Goal: Task Accomplishment & Management: Manage account settings

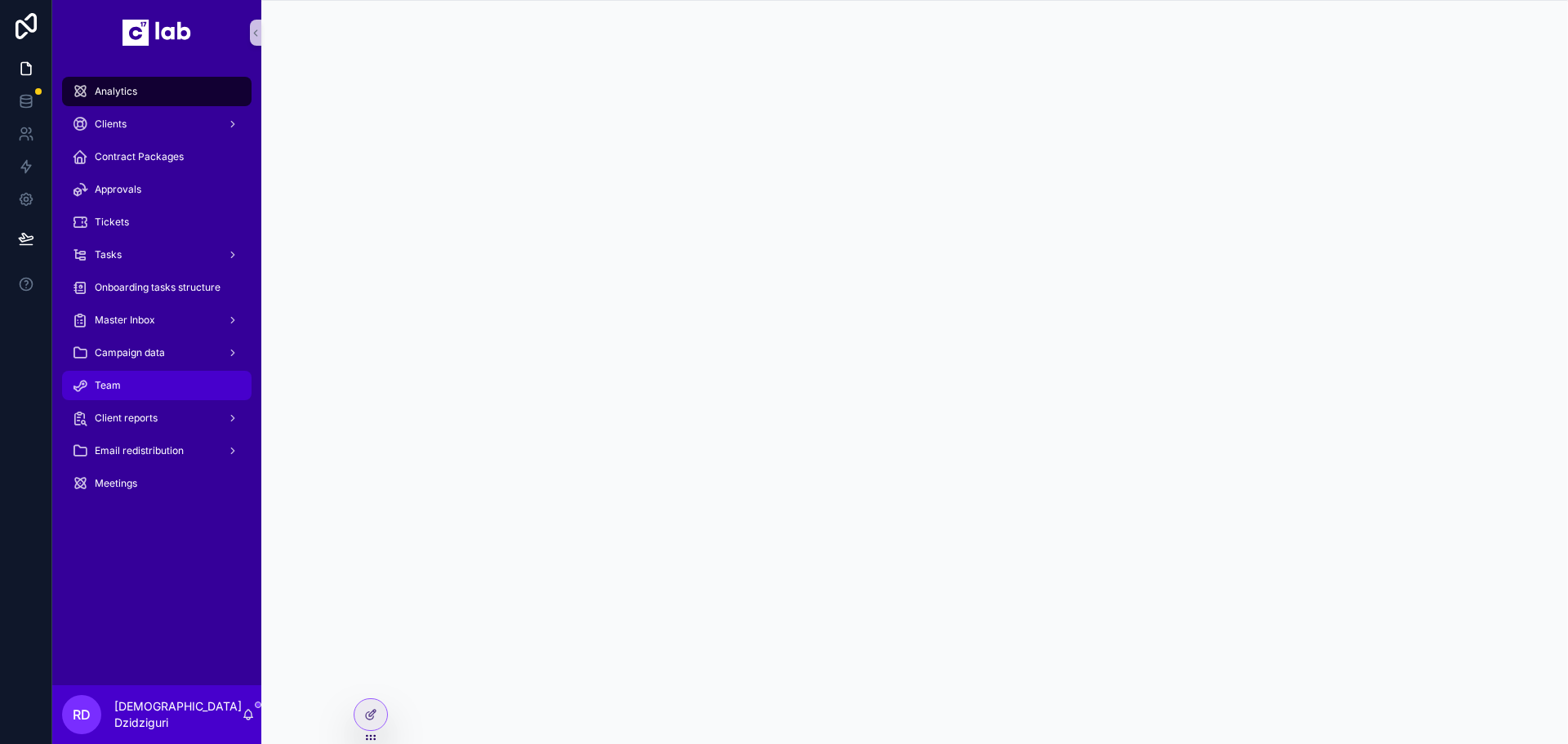
click at [109, 379] on span "Team" at bounding box center [108, 385] width 26 height 13
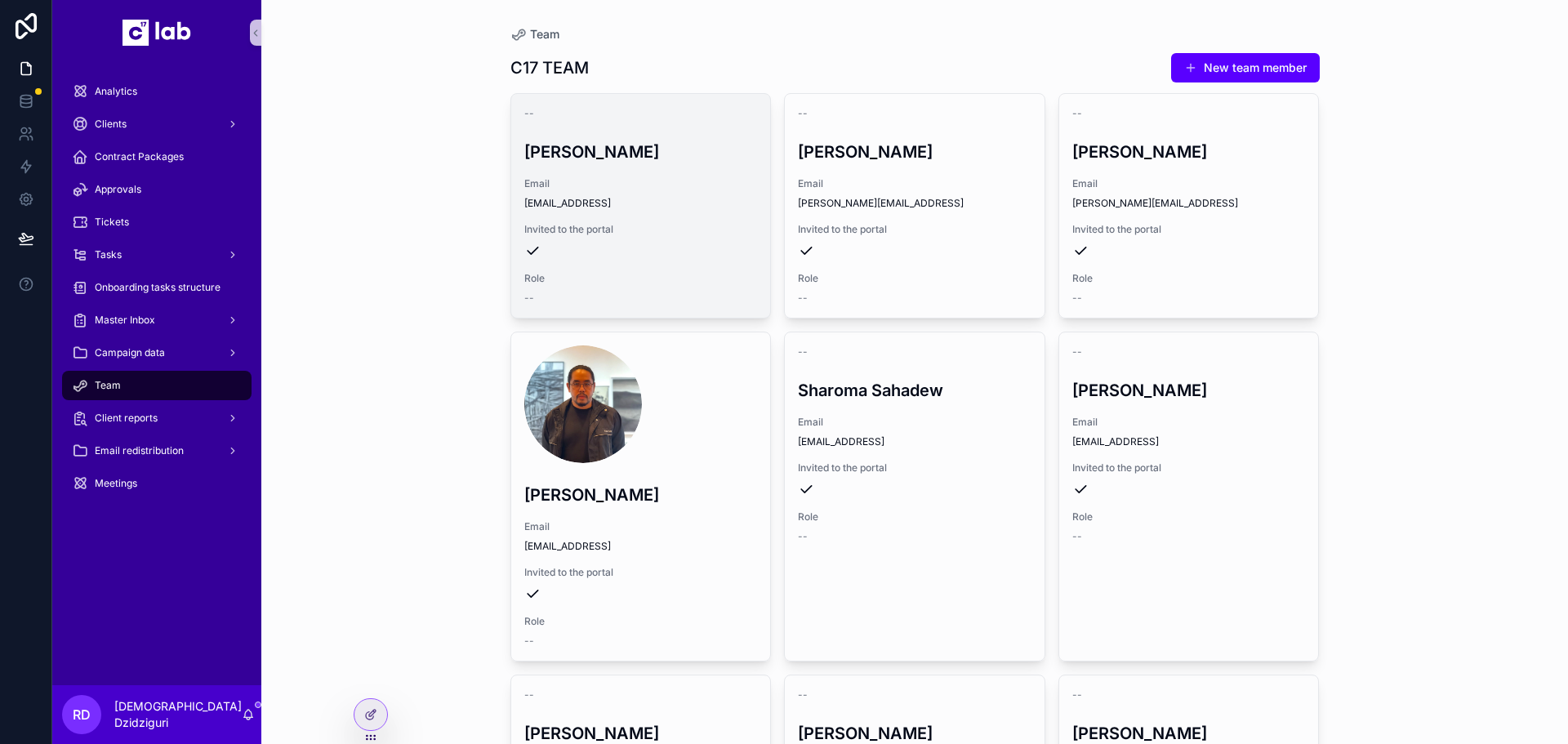
click at [585, 217] on div "-- [PERSON_NAME] Email [PERSON_NAME][EMAIL_ADDRESS] Invited to the portal Role …" at bounding box center [641, 205] width 260 height 223
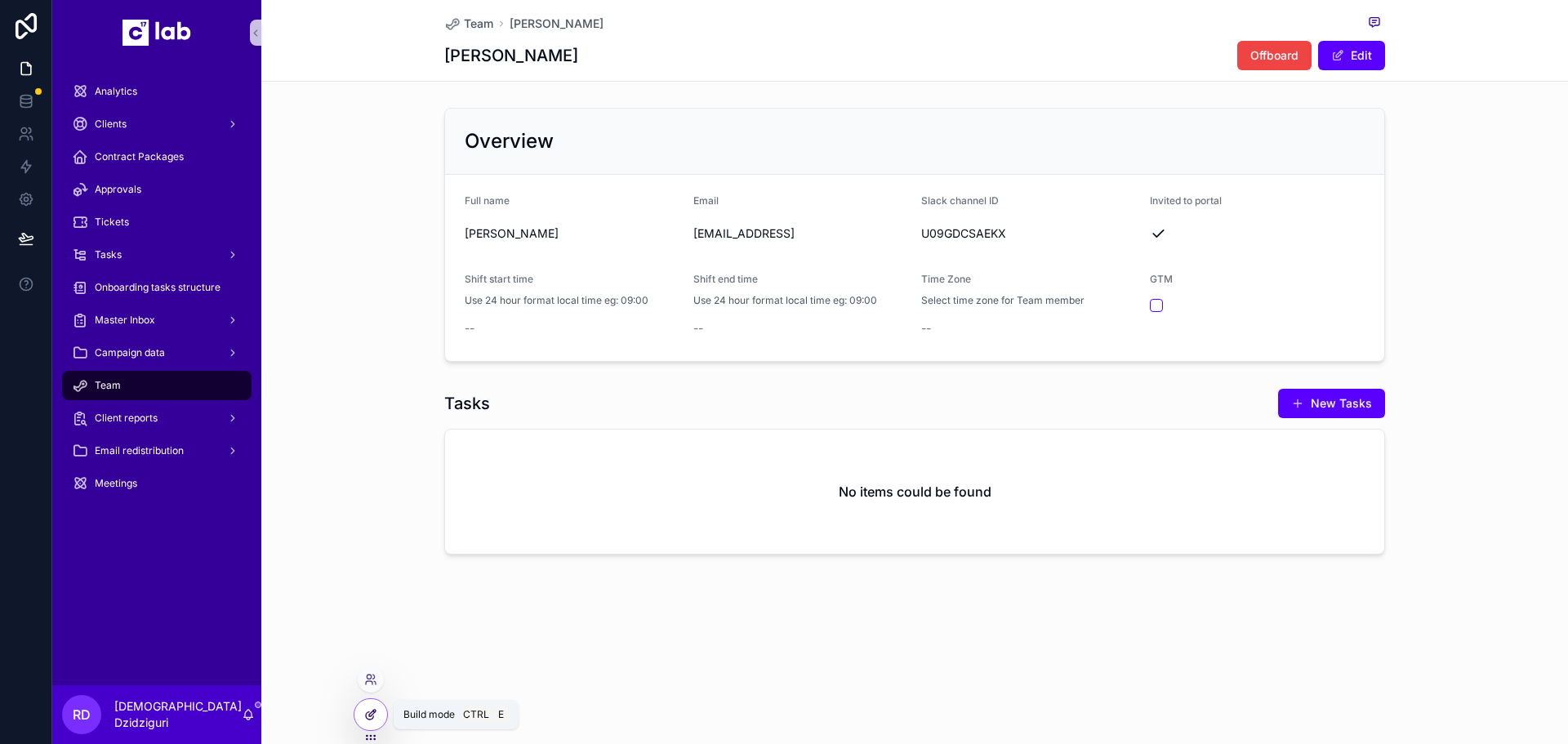
click at [373, 712] on icon at bounding box center [371, 714] width 13 height 13
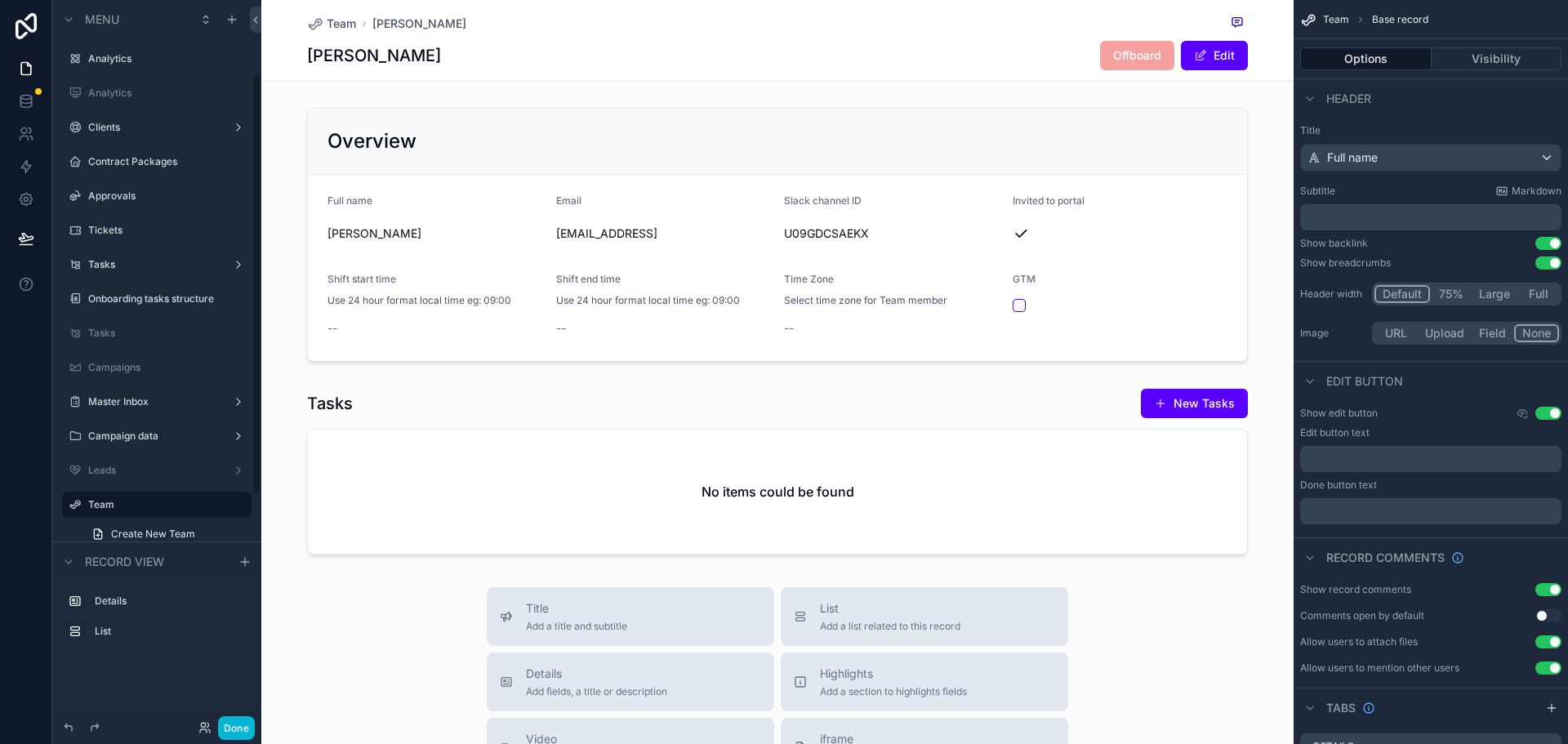
scroll to position [125, 0]
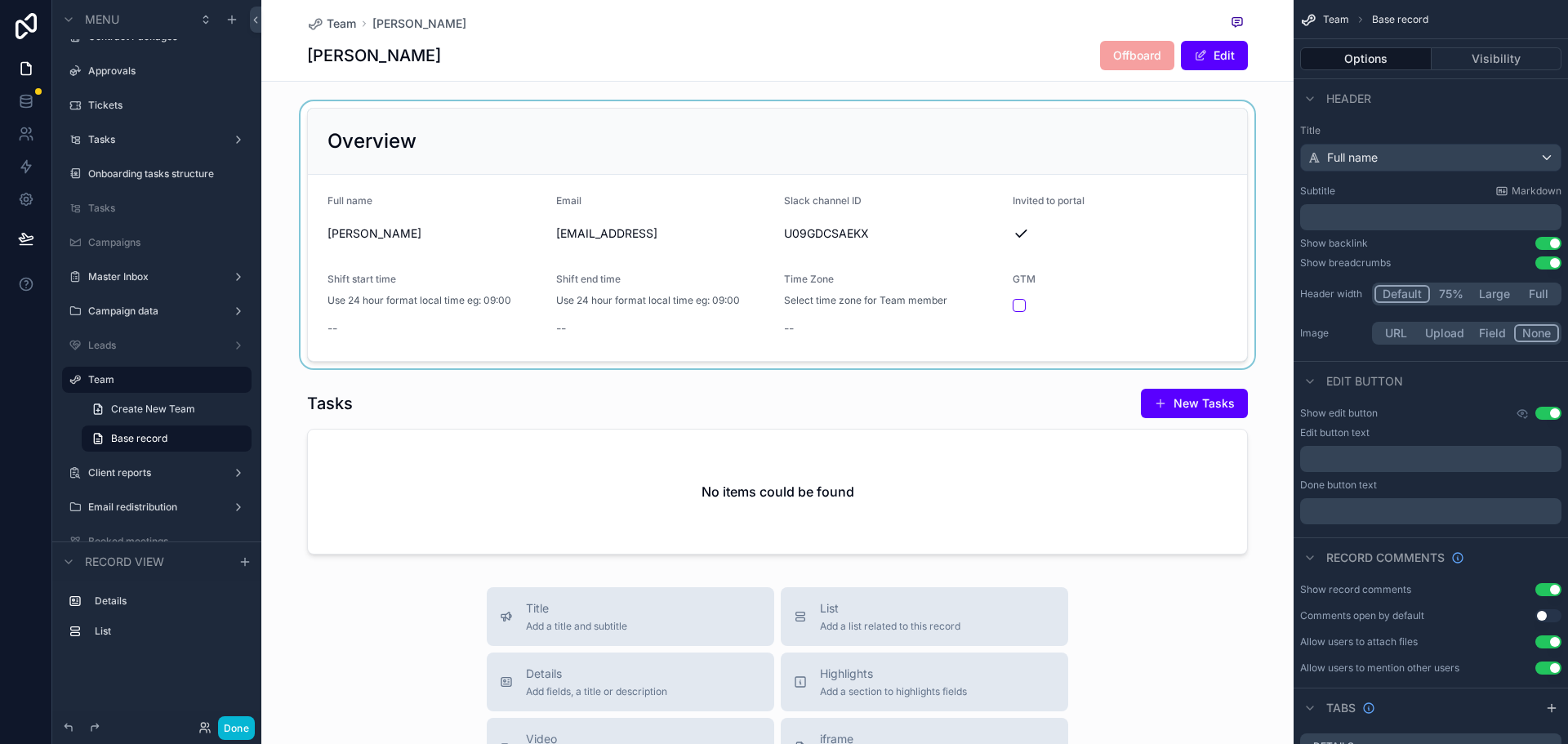
click at [813, 308] on div "scrollable content" at bounding box center [778, 235] width 1032 height 267
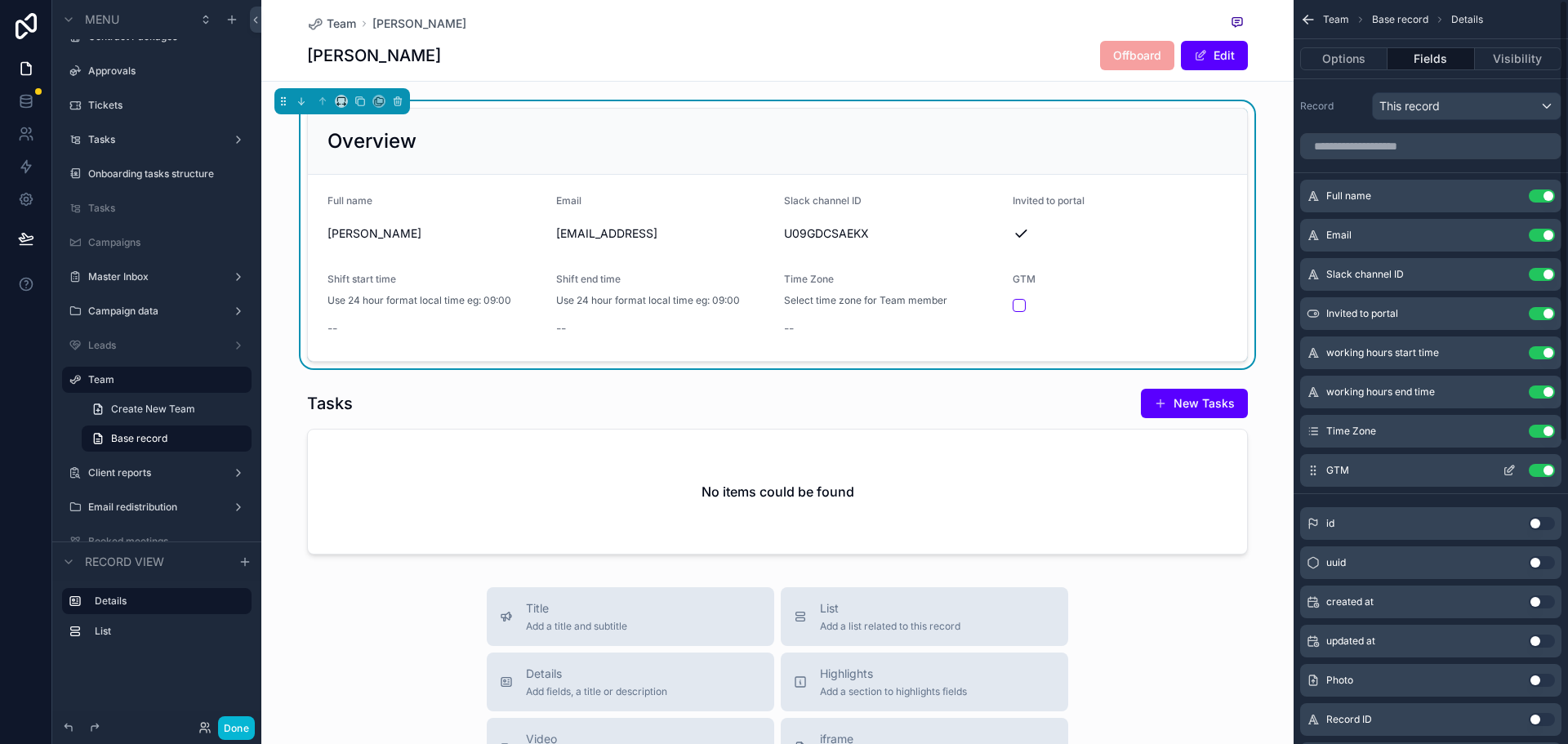
click at [1511, 473] on icon "scrollable content" at bounding box center [1509, 470] width 13 height 13
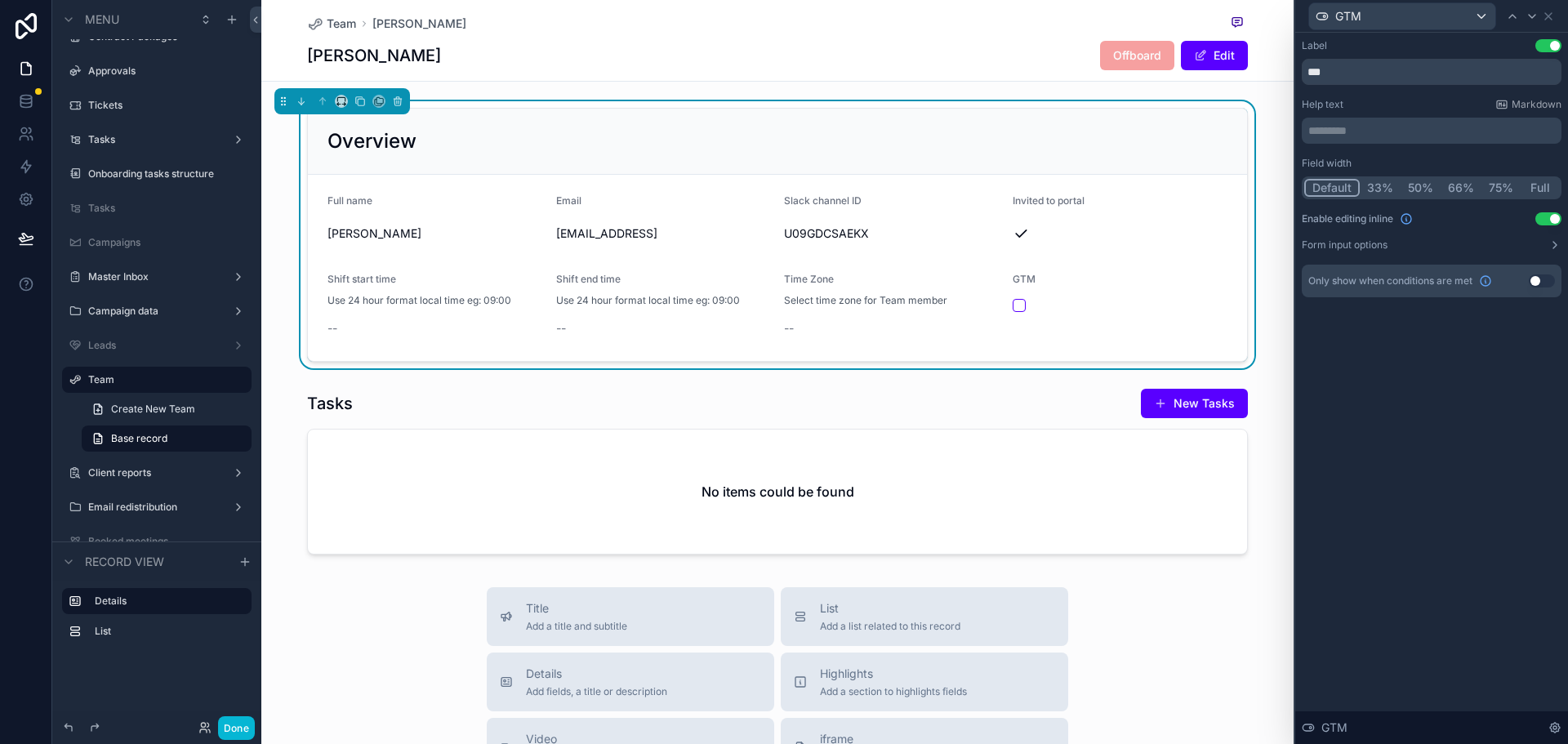
click at [1389, 183] on button "33%" at bounding box center [1381, 187] width 41 height 18
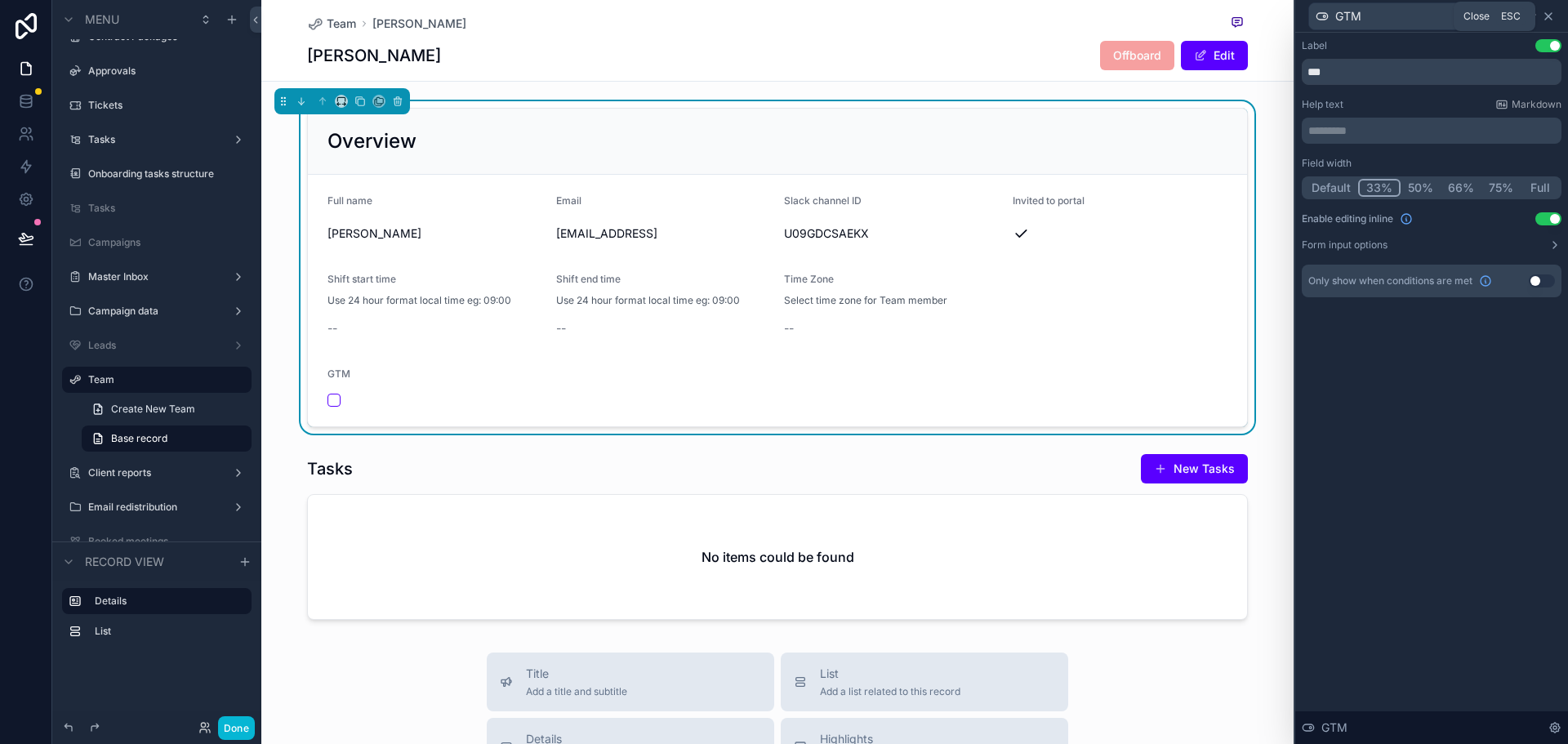
click at [1554, 16] on icon at bounding box center [1548, 16] width 13 height 13
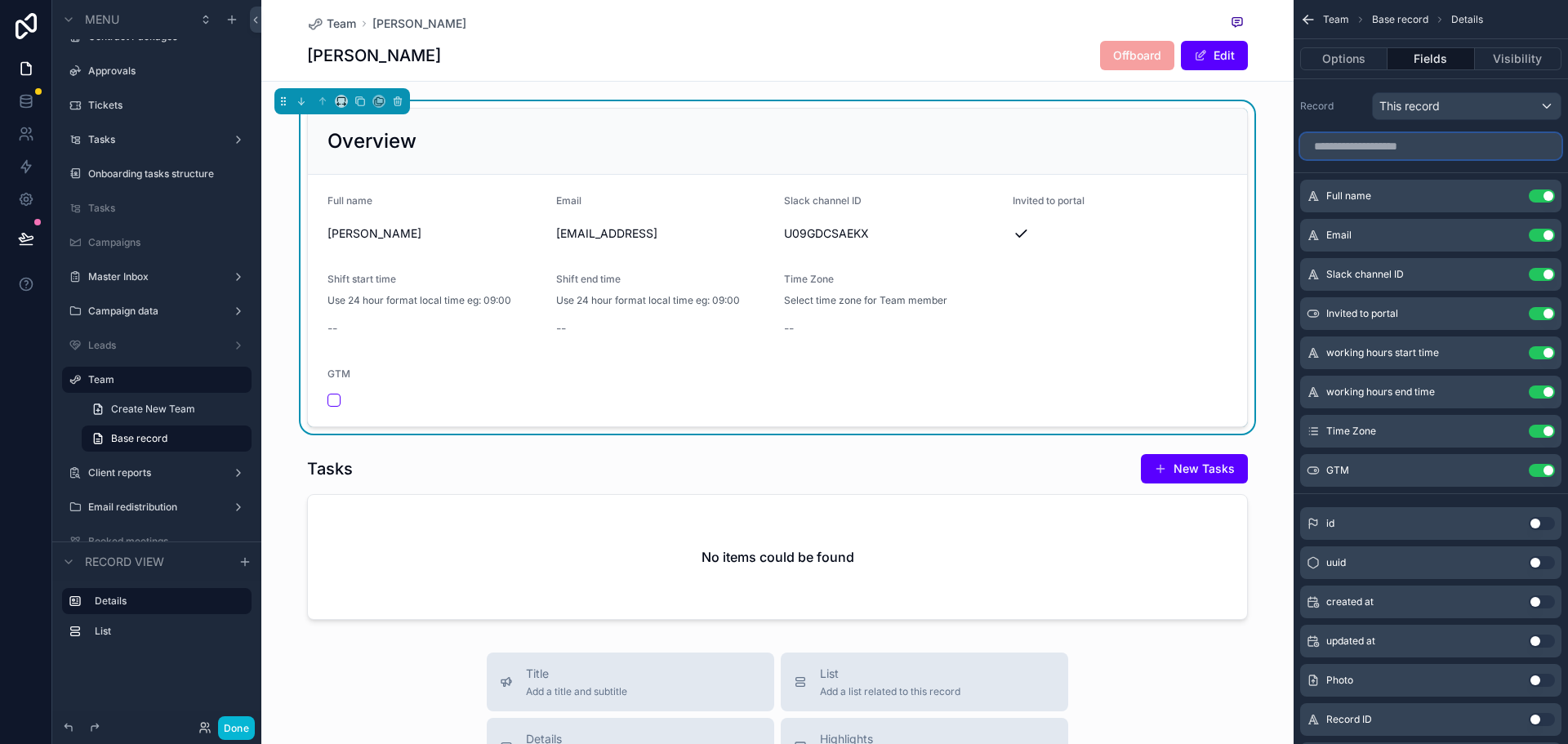
click at [1378, 135] on input "scrollable content" at bounding box center [1431, 146] width 262 height 26
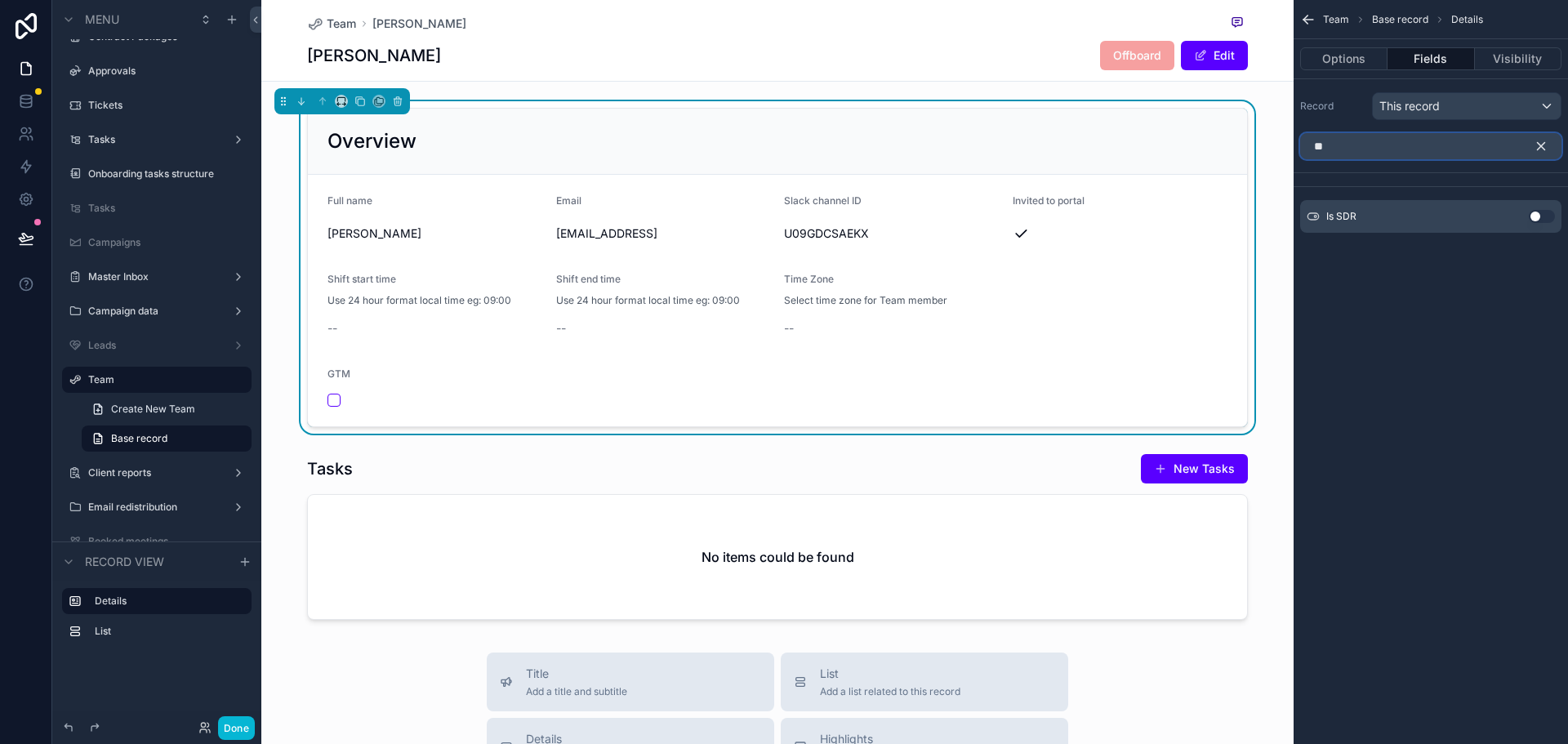
type input "**"
click at [1530, 214] on button "Use setting" at bounding box center [1542, 217] width 26 height 13
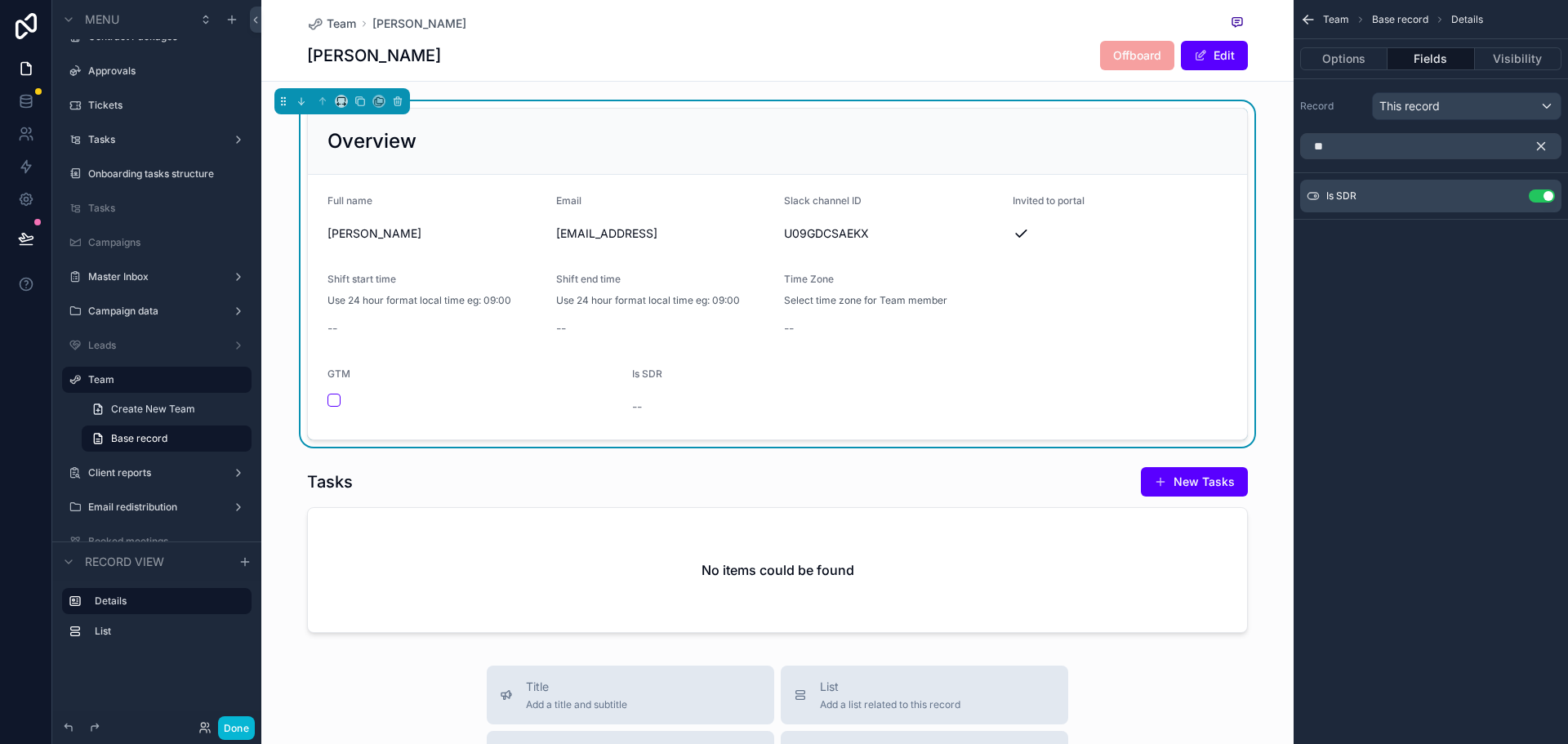
click at [1545, 149] on icon "scrollable content" at bounding box center [1542, 147] width 7 height 7
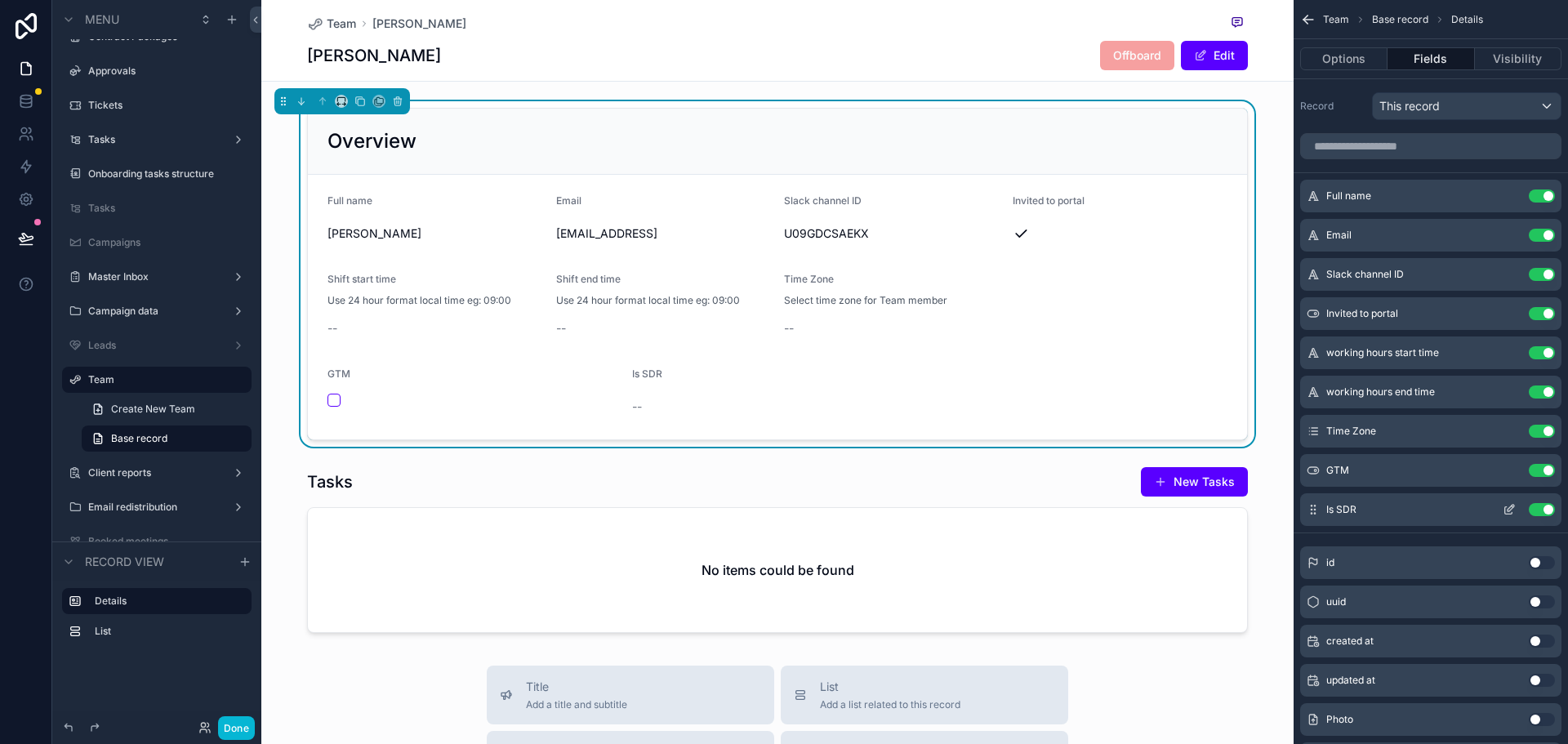
click at [1503, 509] on icon "scrollable content" at bounding box center [1509, 509] width 13 height 13
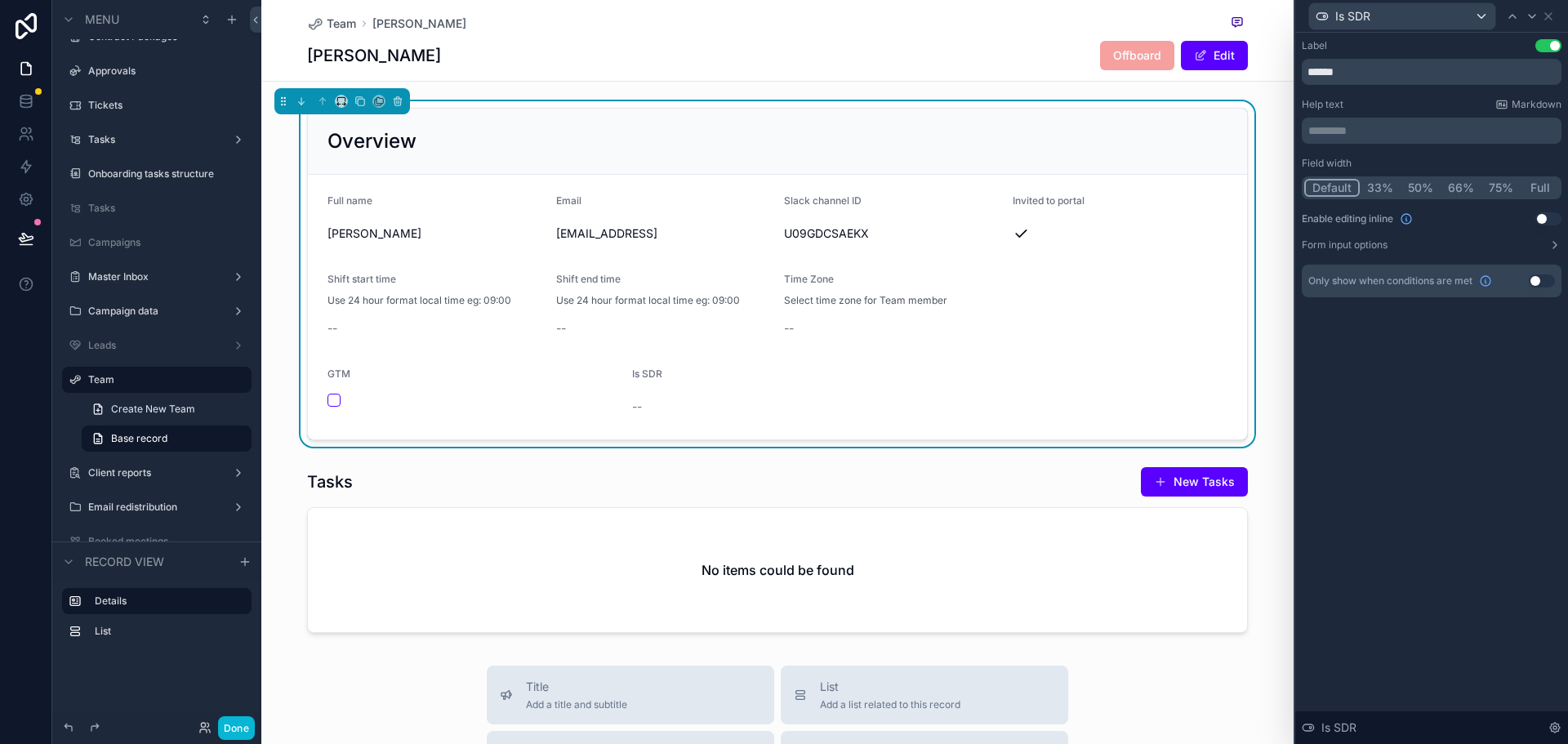
click at [1546, 217] on button "Use setting" at bounding box center [1548, 219] width 26 height 13
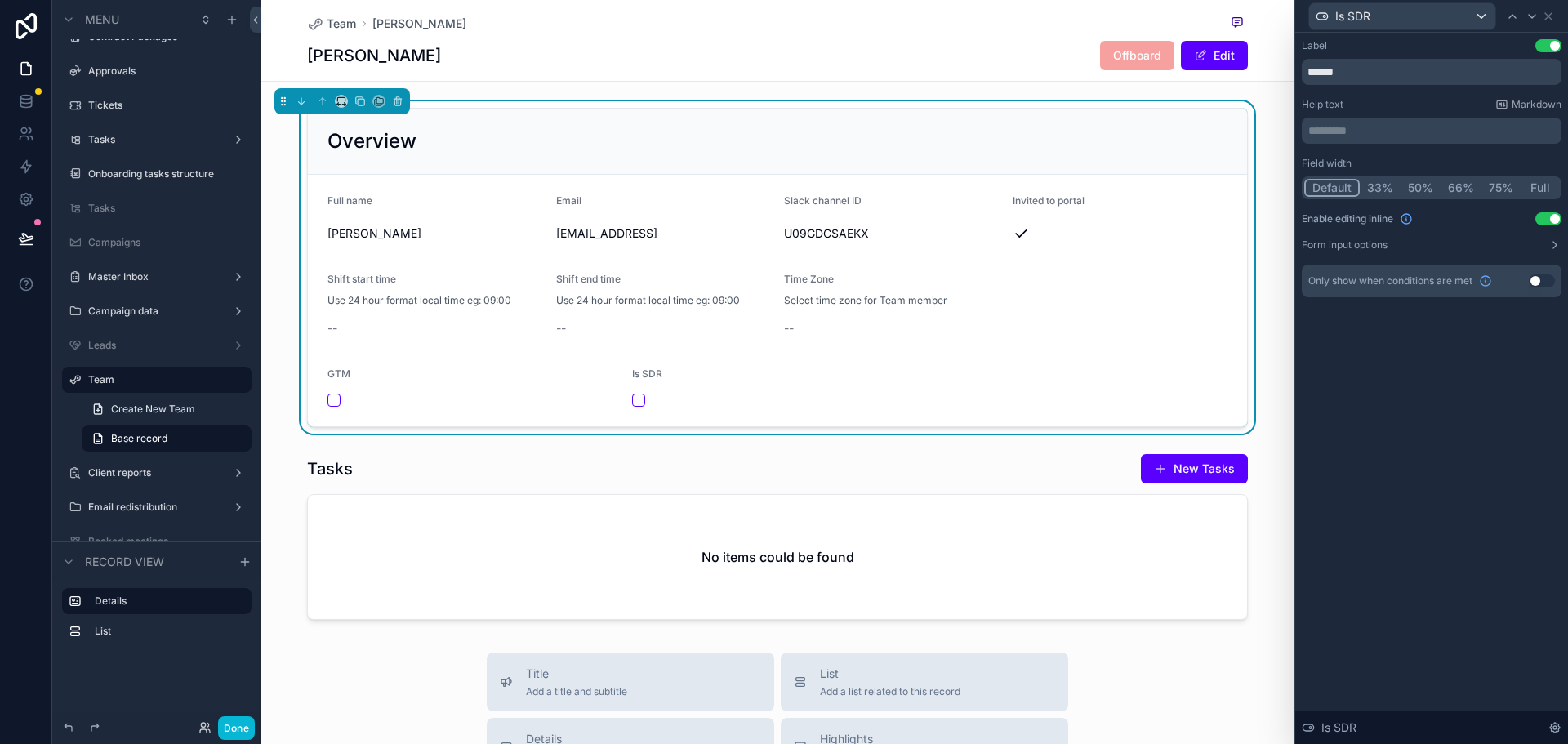
click at [1396, 184] on button "33%" at bounding box center [1381, 187] width 41 height 18
click at [1413, 185] on button "50%" at bounding box center [1420, 187] width 40 height 18
click at [1460, 182] on button "66%" at bounding box center [1461, 187] width 41 height 18
click at [1500, 185] on button "75%" at bounding box center [1502, 187] width 39 height 18
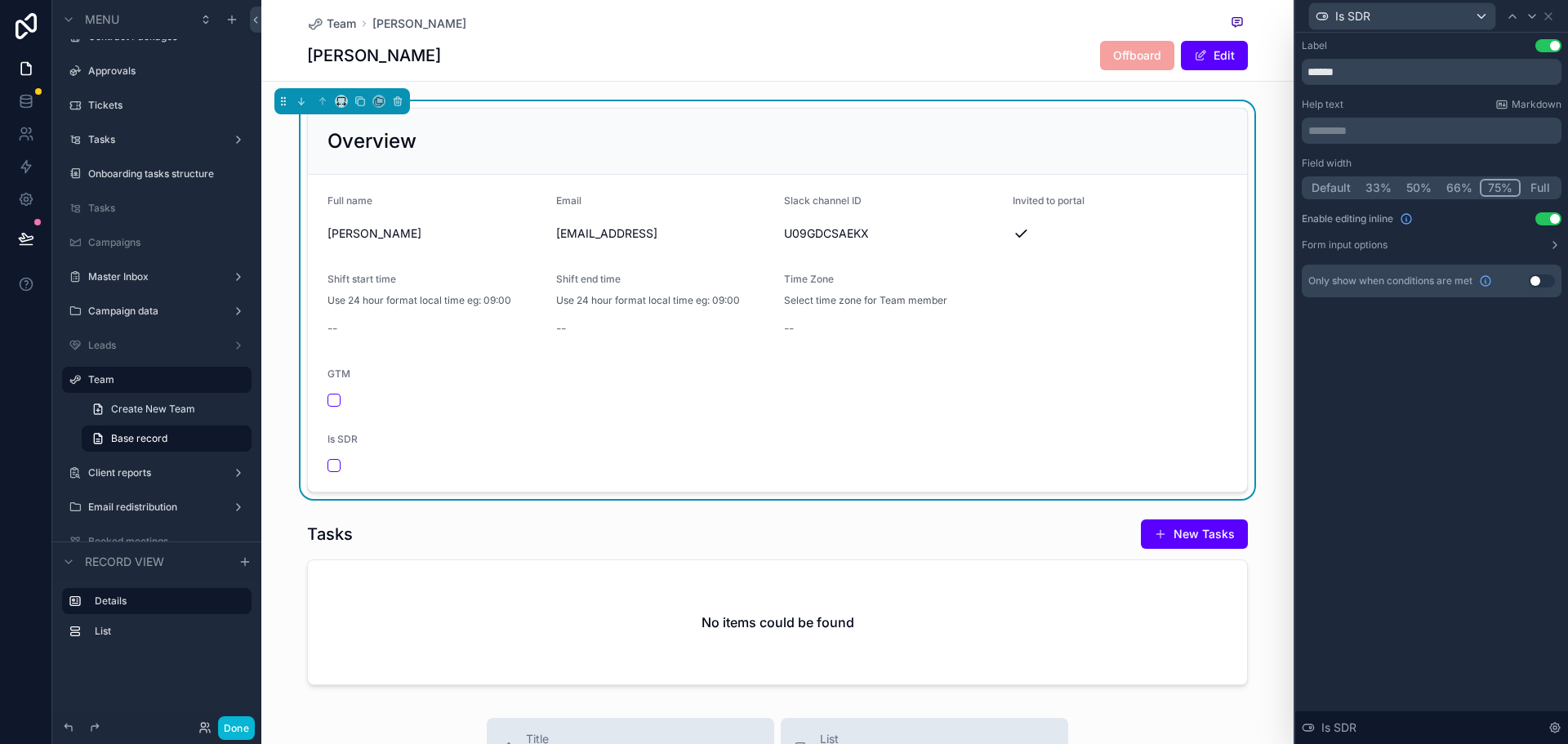
click at [1333, 191] on button "Default" at bounding box center [1331, 187] width 54 height 18
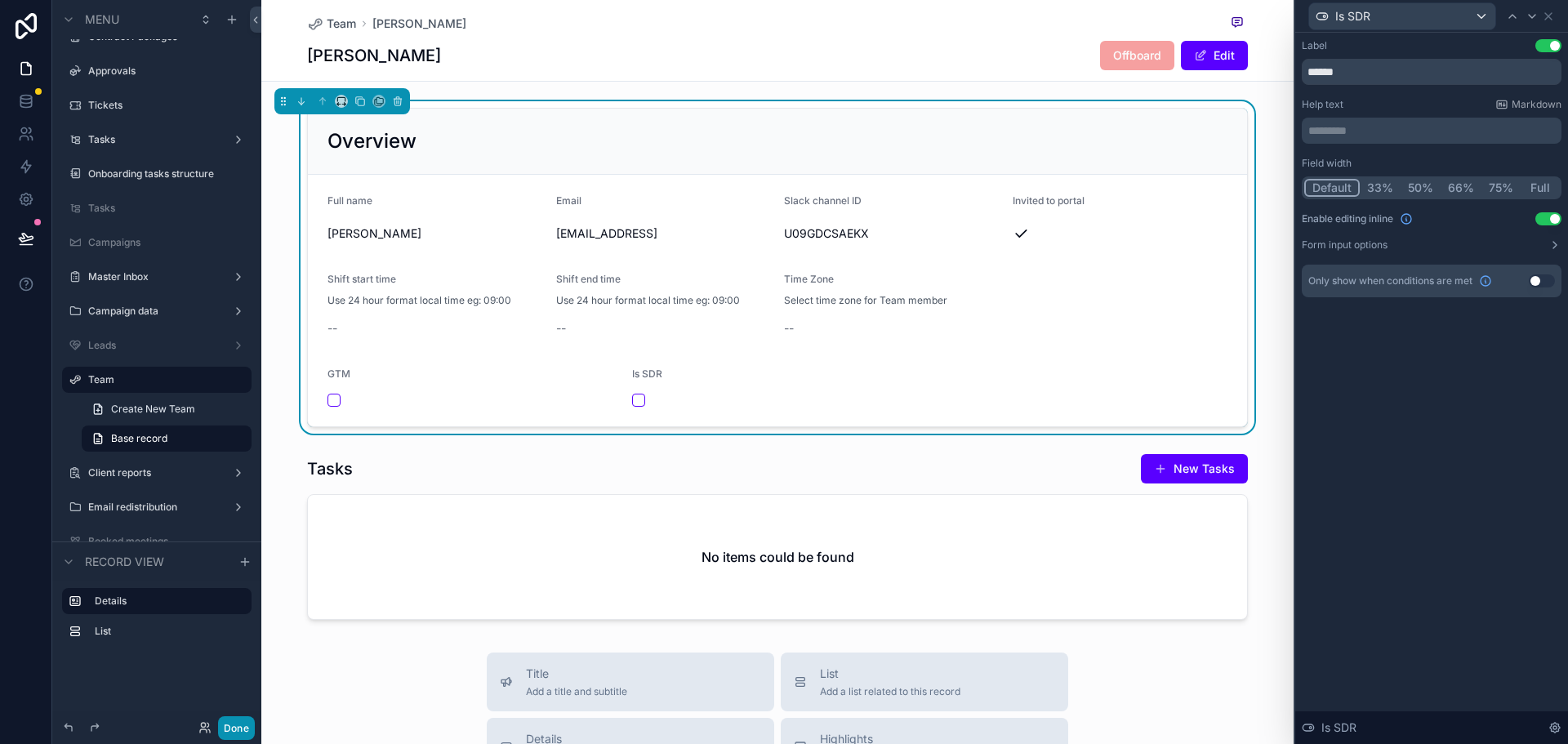
click at [231, 723] on button "Done" at bounding box center [236, 727] width 36 height 23
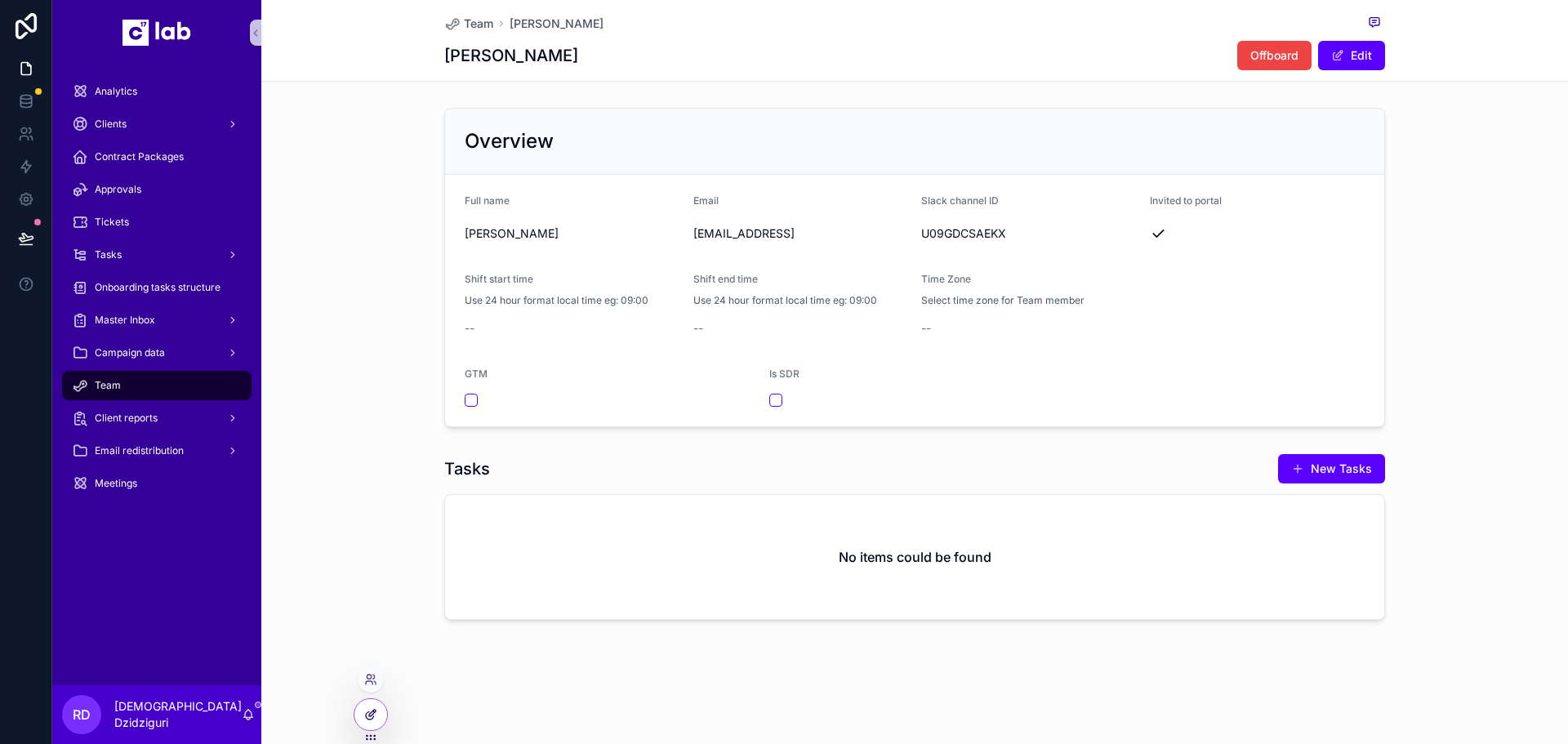
click at [363, 711] on div at bounding box center [370, 714] width 33 height 31
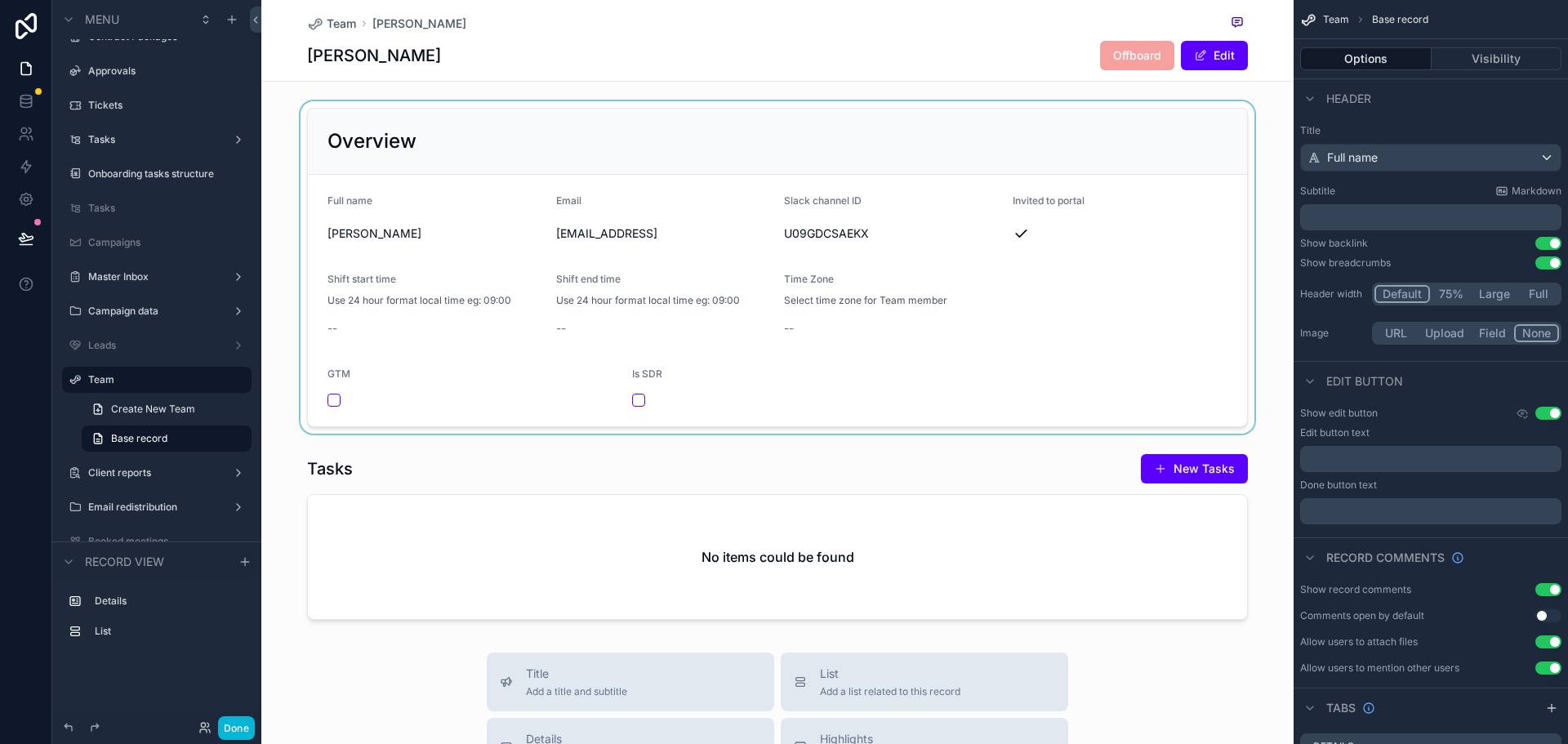
click at [720, 390] on div "scrollable content" at bounding box center [778, 267] width 1032 height 333
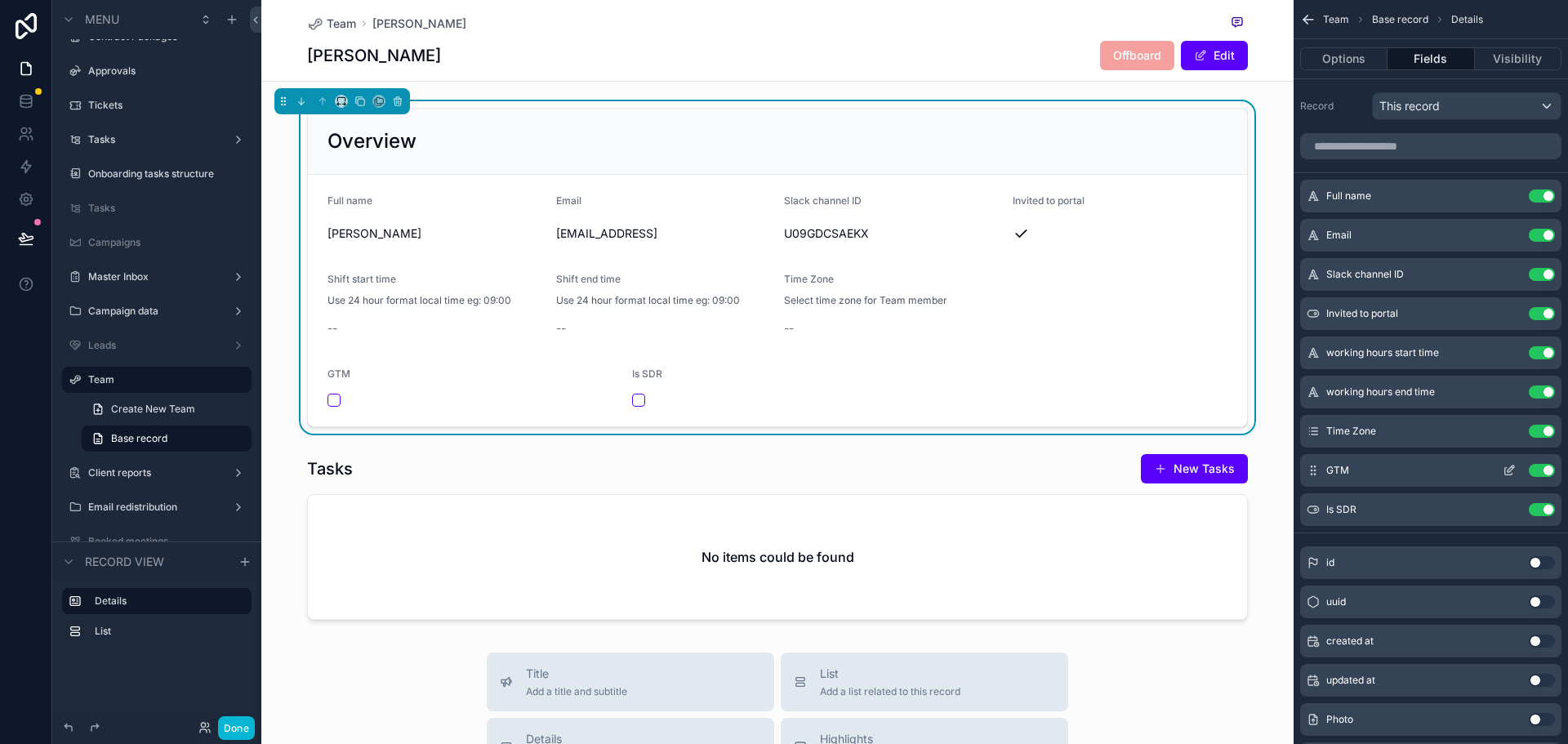
click at [1508, 469] on icon "scrollable content" at bounding box center [1509, 470] width 13 height 13
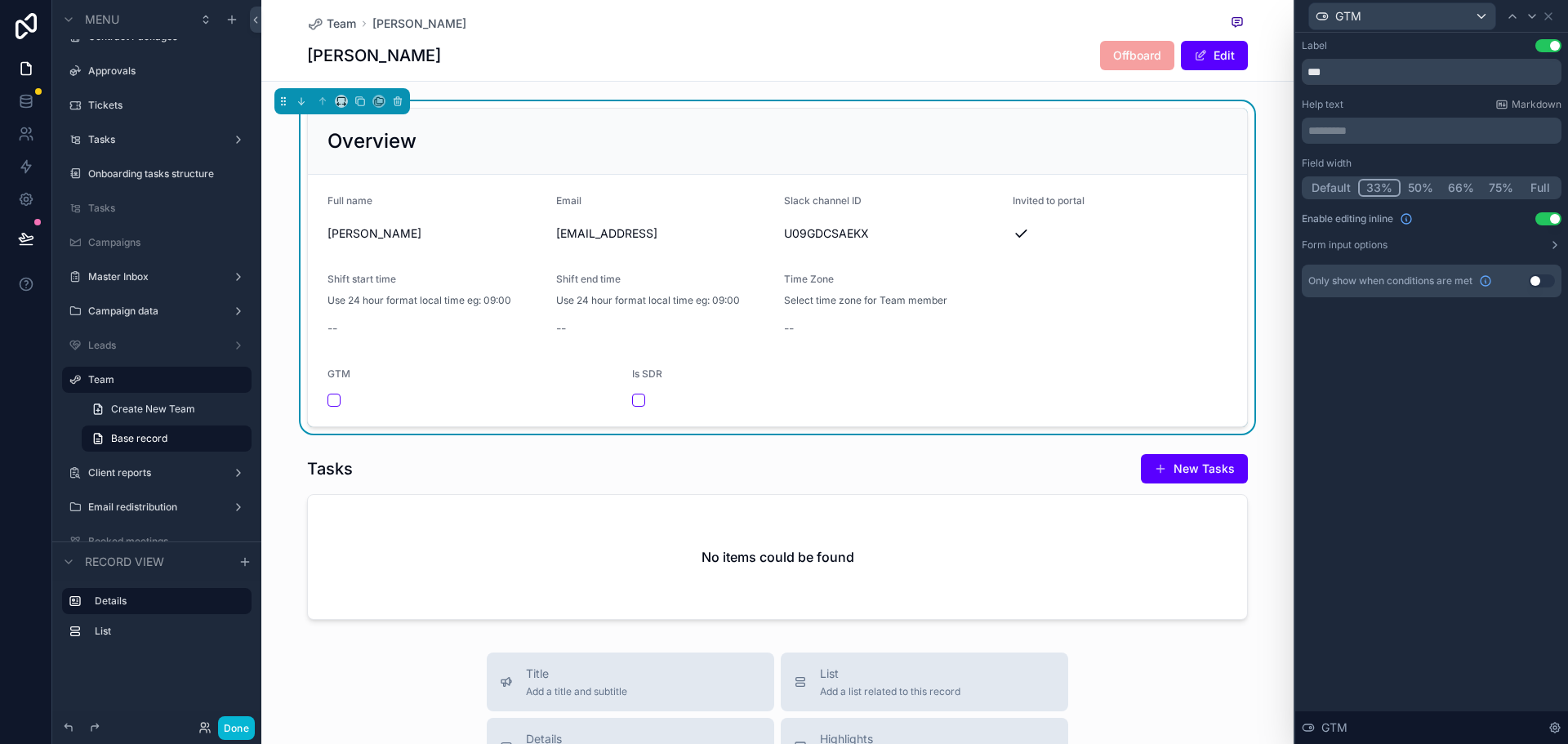
click at [1343, 190] on button "Default" at bounding box center [1331, 187] width 54 height 18
click at [1387, 186] on button "33%" at bounding box center [1381, 187] width 41 height 18
click at [1329, 187] on button "Default" at bounding box center [1331, 187] width 54 height 18
click at [1509, 19] on icon at bounding box center [1513, 16] width 13 height 13
click at [1380, 191] on button "33%" at bounding box center [1381, 187] width 41 height 18
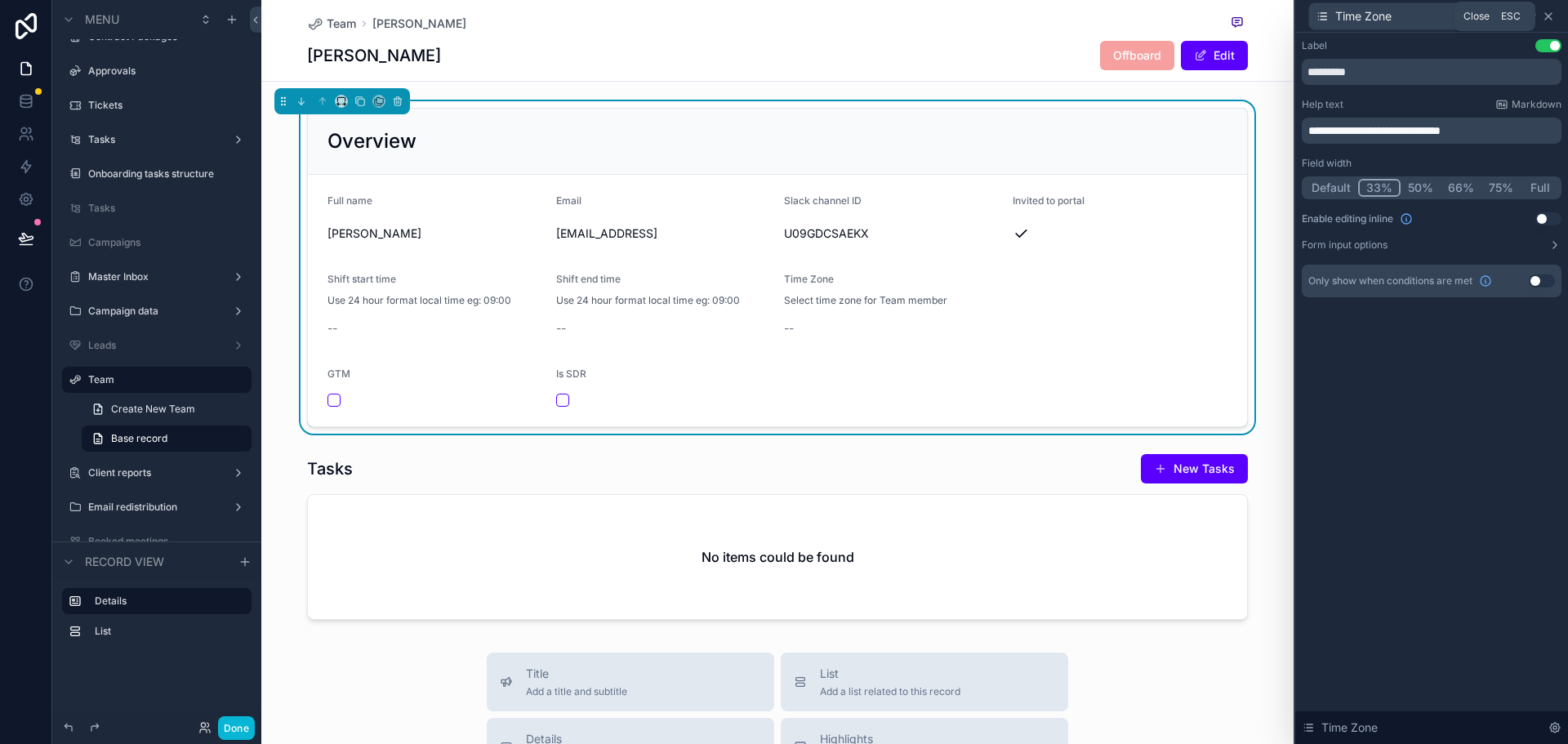
click at [1547, 13] on icon at bounding box center [1548, 16] width 13 height 13
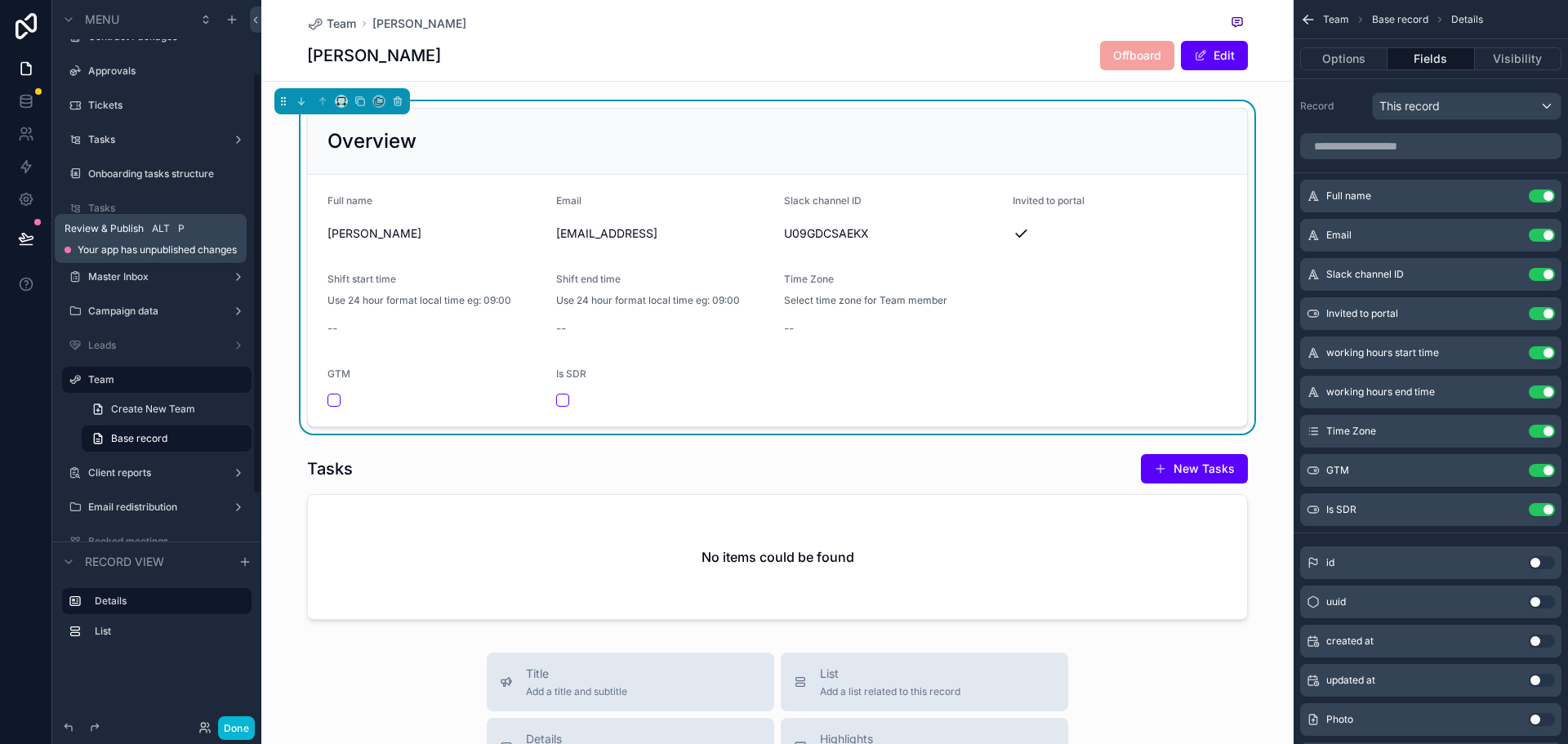
click at [22, 227] on button at bounding box center [26, 238] width 36 height 46
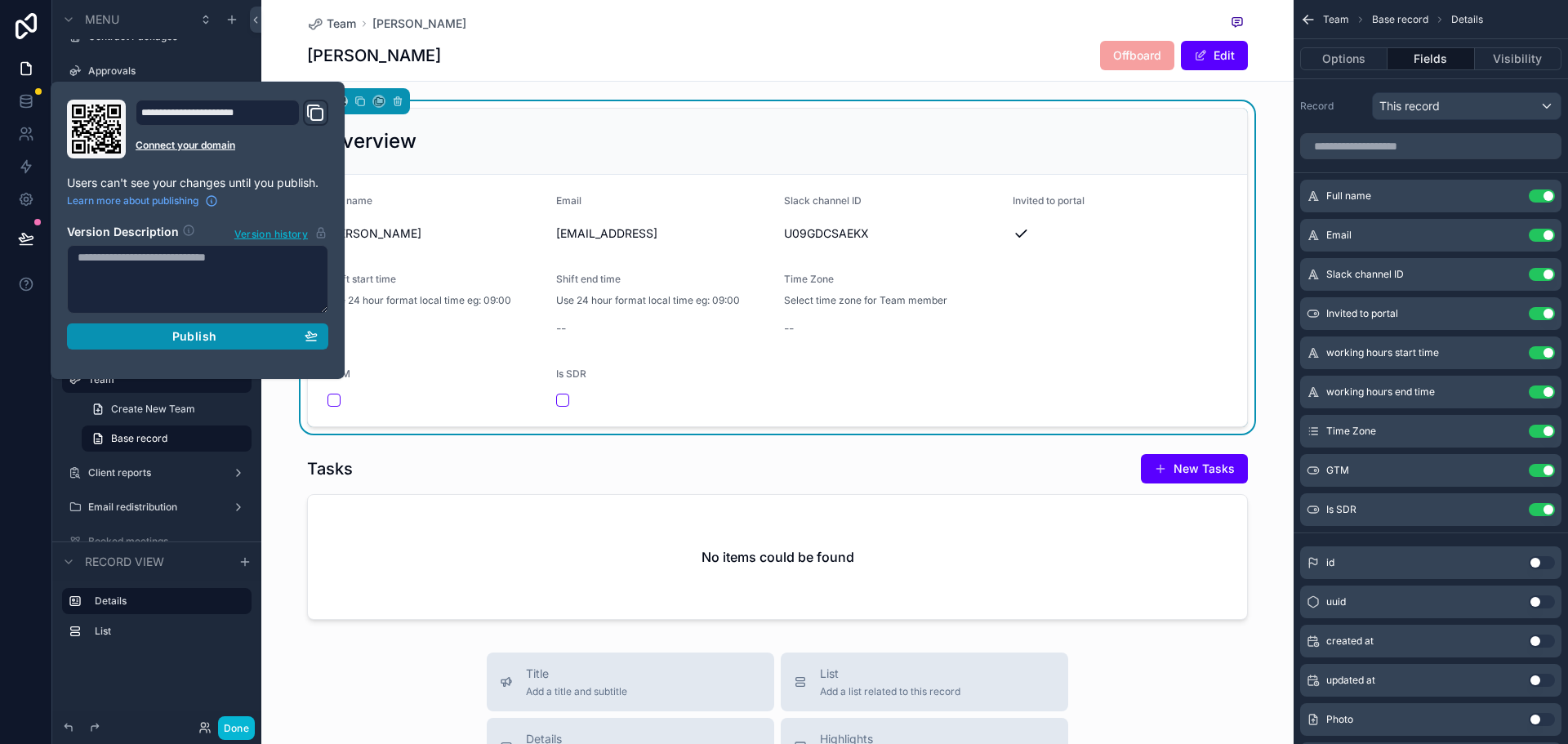
click at [268, 344] on button "Publish" at bounding box center [198, 336] width 262 height 26
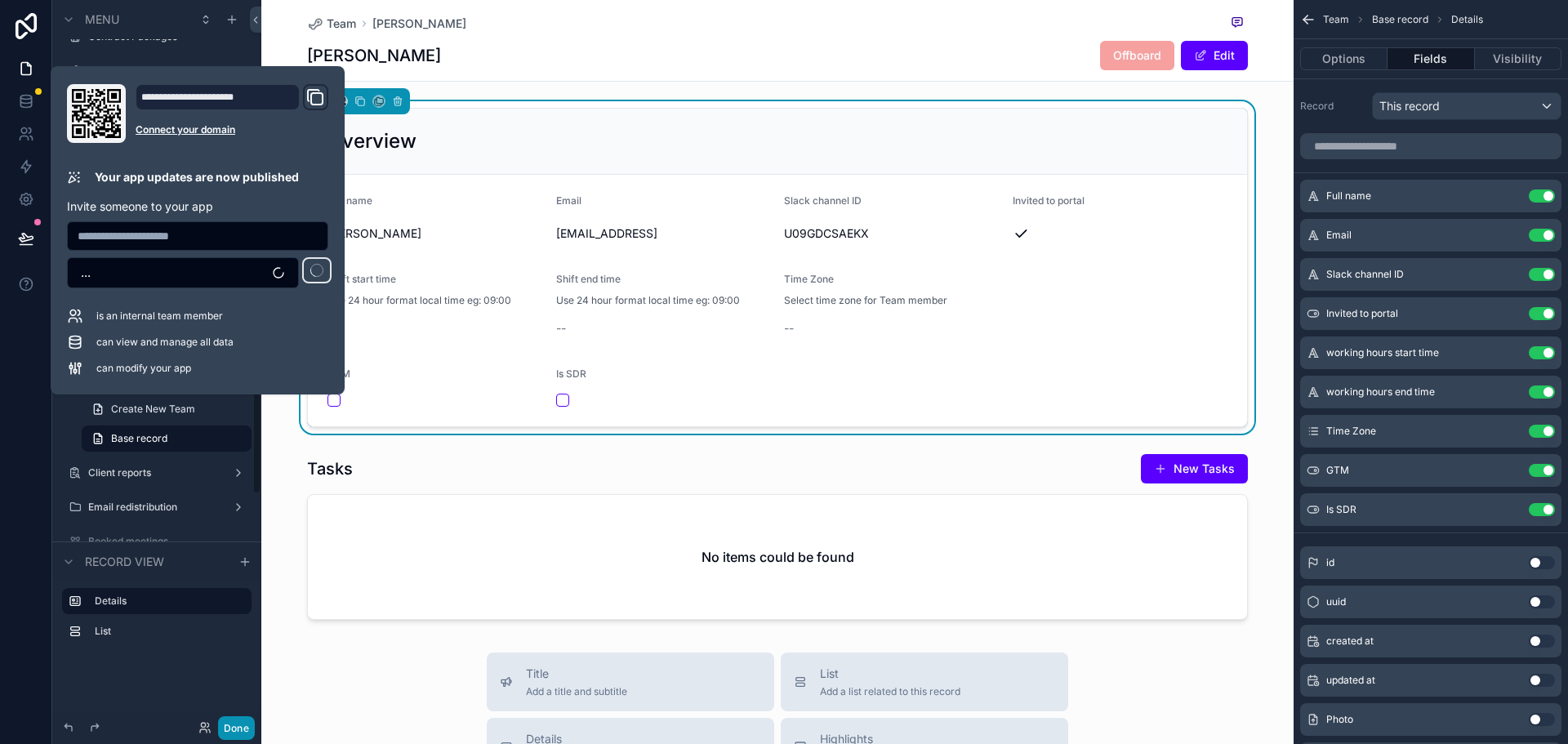
click at [243, 729] on button "Done" at bounding box center [236, 727] width 36 height 23
